Goal: Task Accomplishment & Management: Manage account settings

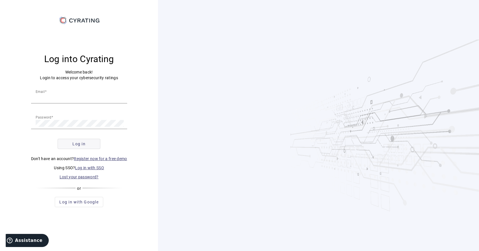
type input "[EMAIL_ADDRESS][DOMAIN_NAME]"
click at [84, 146] on span "Log in" at bounding box center [78, 144] width 13 height 6
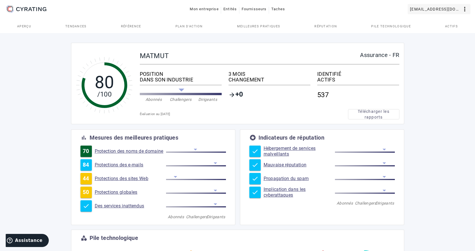
click at [459, 10] on font "[EMAIL_ADDRESS][DOMAIN_NAME]" at bounding box center [446, 9] width 73 height 5
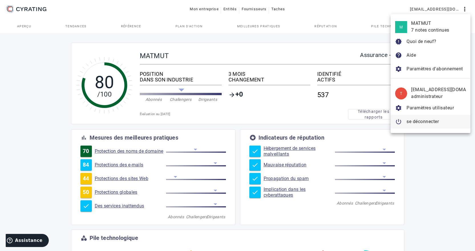
click at [423, 121] on font "se déconnecter" at bounding box center [422, 121] width 32 height 5
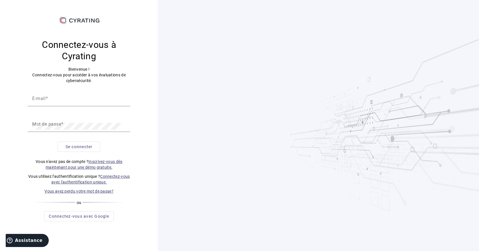
type input "[EMAIL_ADDRESS][DOMAIN_NAME]"
